Goal: Task Accomplishment & Management: Use online tool/utility

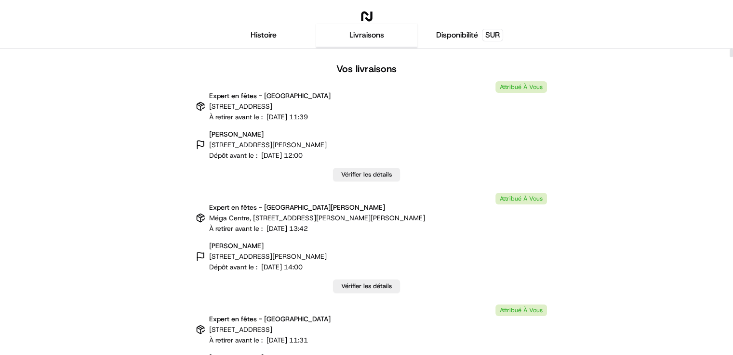
drag, startPoint x: 728, startPoint y: 49, endPoint x: 733, endPoint y: 52, distance: 5.9
click at [732, 107] on html "Histoire Livraisons Disponibilité SUR Vos livraisons Expert en fêtes - [GEOGRAP…" at bounding box center [366, 177] width 733 height 355
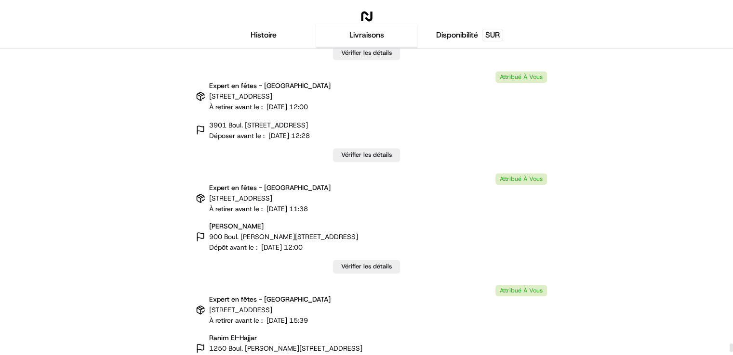
scroll to position [26340, 0]
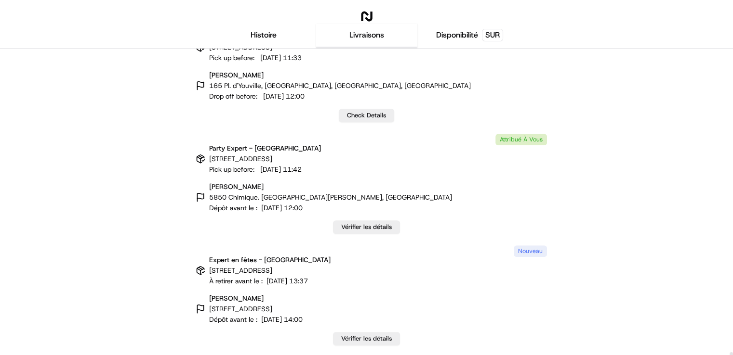
drag, startPoint x: 732, startPoint y: 53, endPoint x: 486, endPoint y: 272, distance: 329.6
click at [729, 355] on div at bounding box center [730, 357] width 3 height 9
click at [369, 340] on font "Vérifier les détails" at bounding box center [366, 339] width 51 height 8
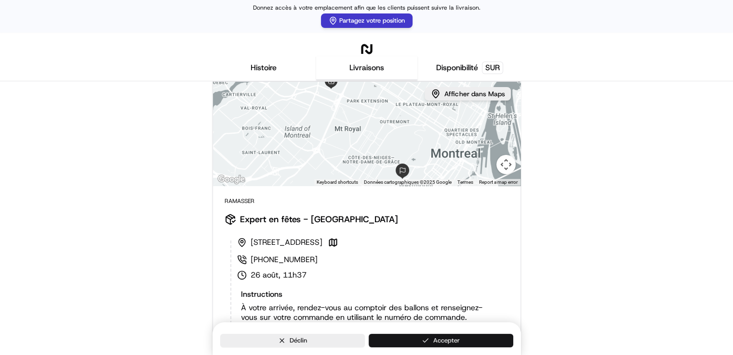
click at [424, 341] on button "Accepter" at bounding box center [440, 340] width 144 height 13
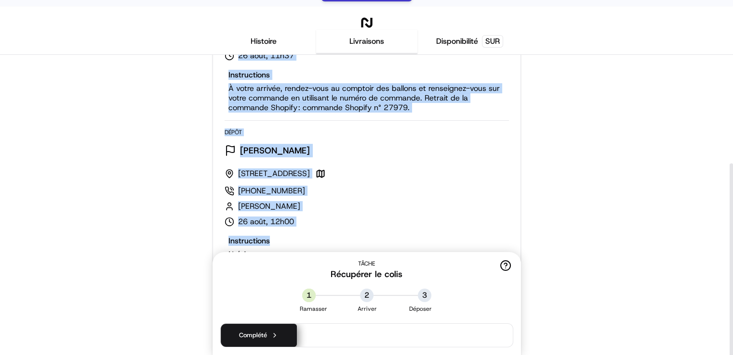
scroll to position [38, 0]
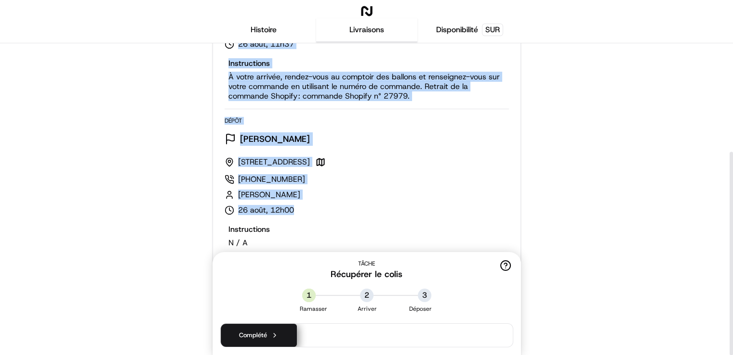
drag, startPoint x: 223, startPoint y: 174, endPoint x: 320, endPoint y: 206, distance: 102.0
click at [320, 206] on div "Ramasser Expert en fêtes - Montréal [STREET_ADDRESS] [PHONE_NUMBER] août, 11h37…" at bounding box center [366, 157] width 307 height 397
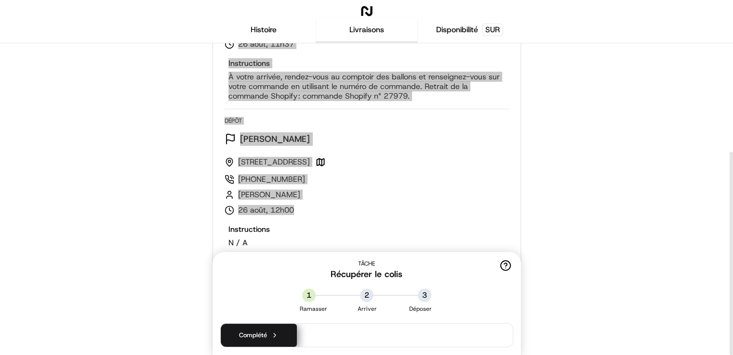
scroll to position [166, 0]
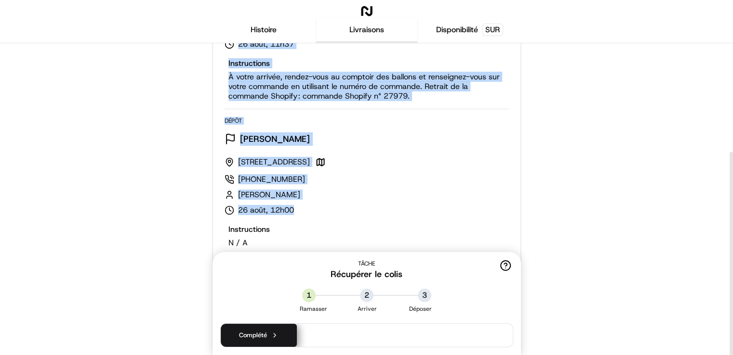
click at [64, 114] on div "← Move left → Move right ↑ Move up ↓ Move down + Zoom in - Zoom out Home Jump l…" at bounding box center [366, 116] width 713 height 479
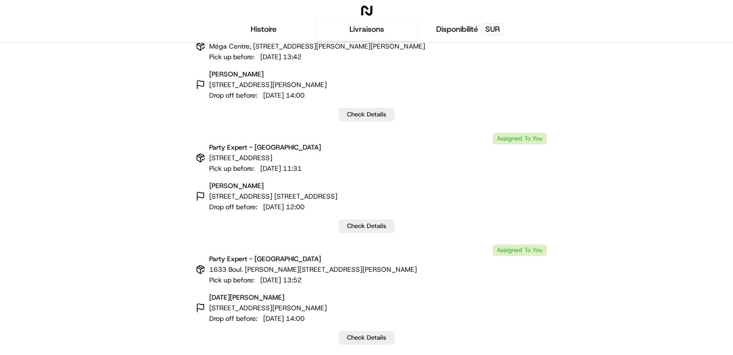
scroll to position [5, 0]
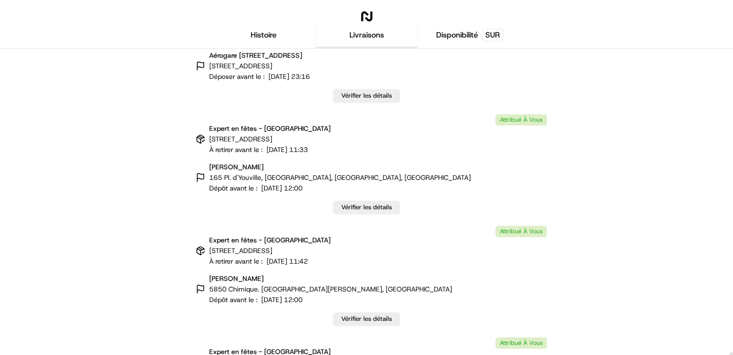
scroll to position [26340, 0]
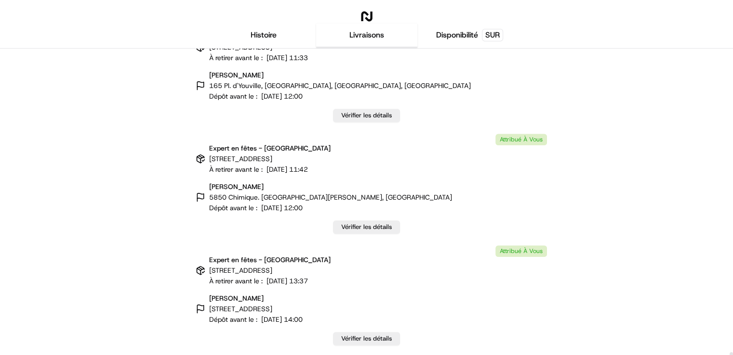
drag, startPoint x: 732, startPoint y: 53, endPoint x: 733, endPoint y: 357, distance: 303.9
click at [733, 355] on div at bounding box center [730, 357] width 3 height 9
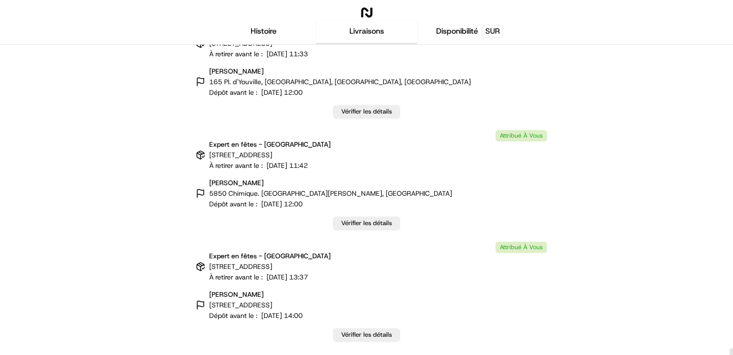
scroll to position [5, 0]
